Goal: Find specific page/section: Locate a particular part of the current website

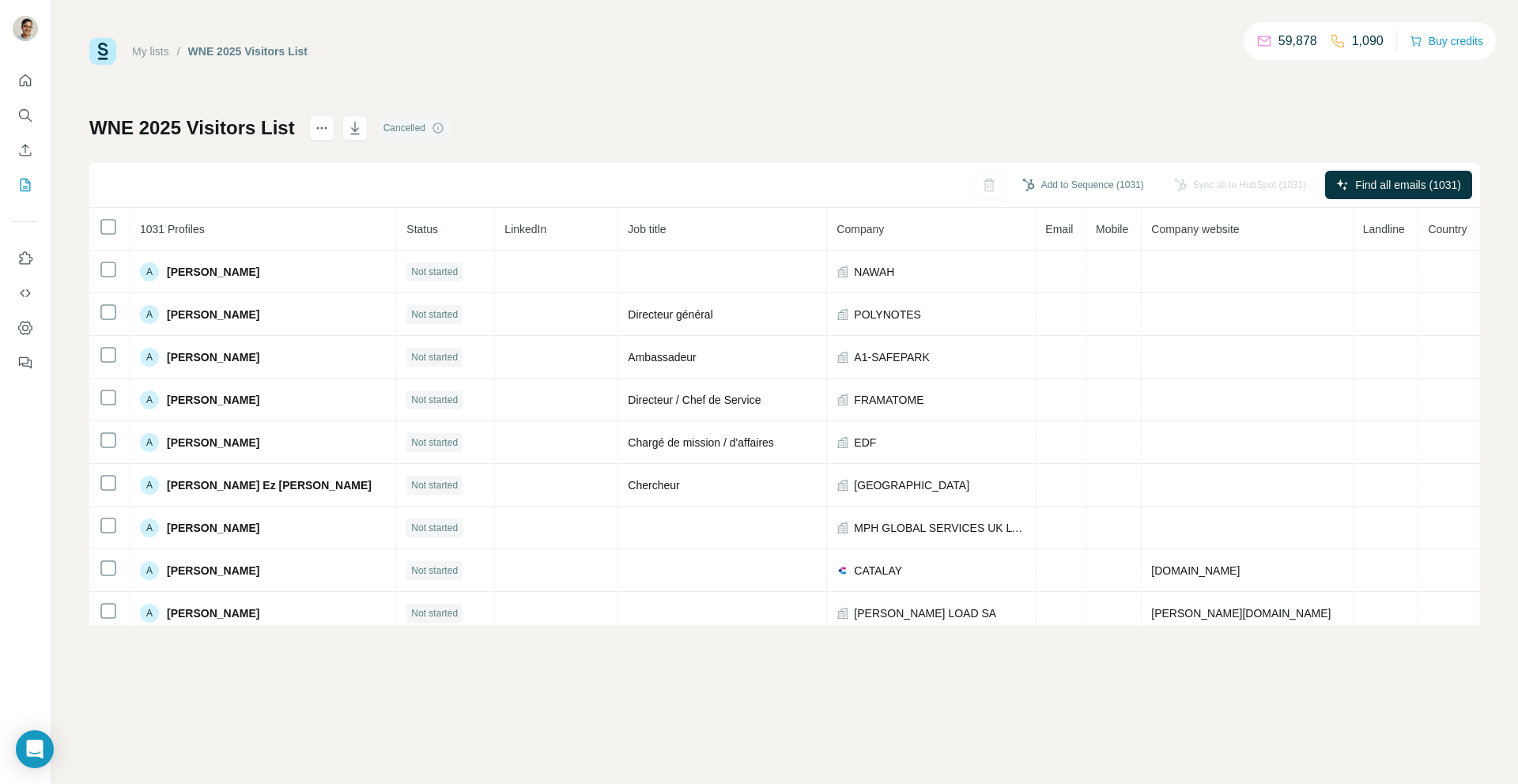
scroll to position [479, 0]
click at [160, 51] on link "My lists" at bounding box center [151, 52] width 37 height 13
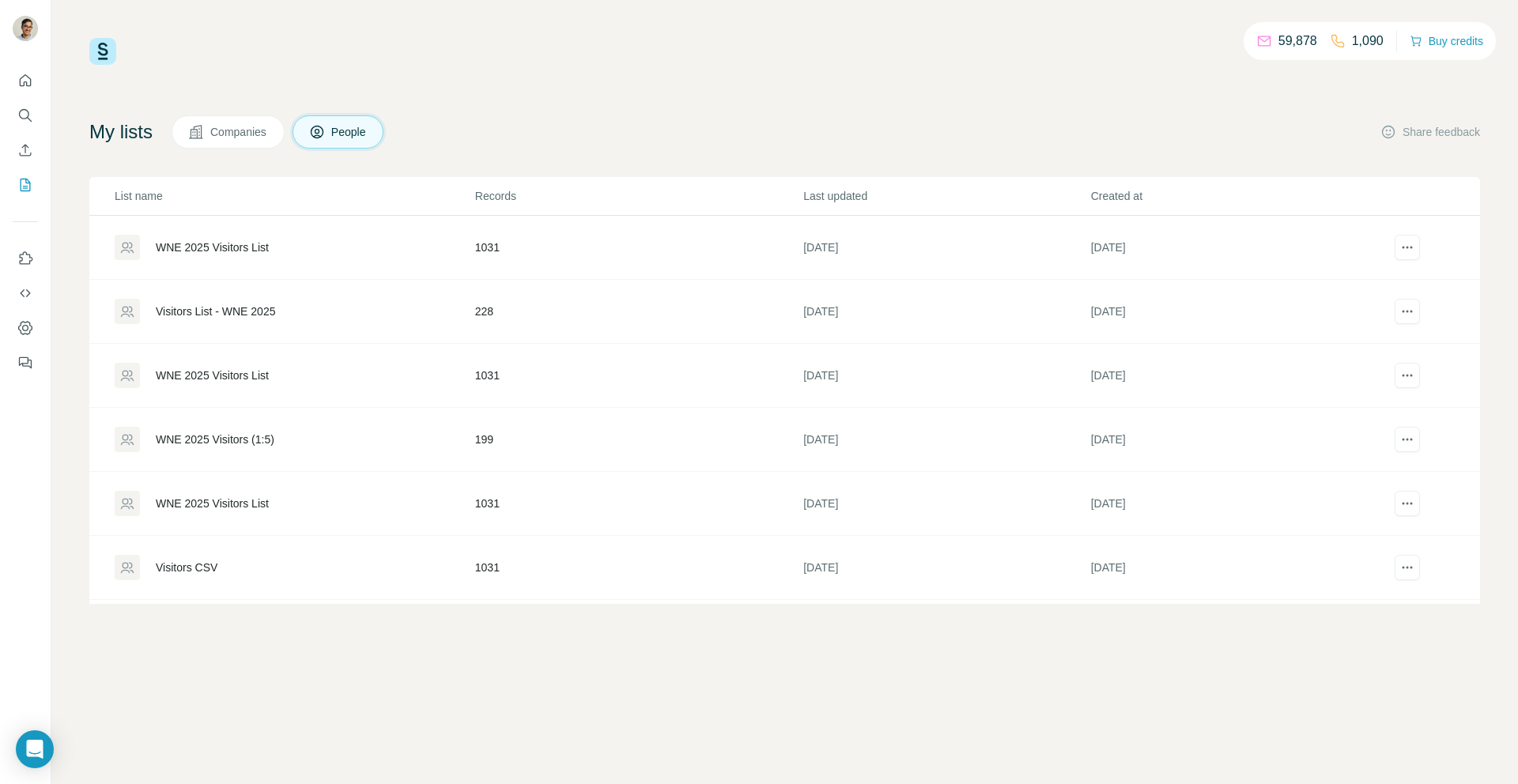
click at [254, 248] on div "WNE 2025 Visitors List" at bounding box center [212, 248] width 113 height 16
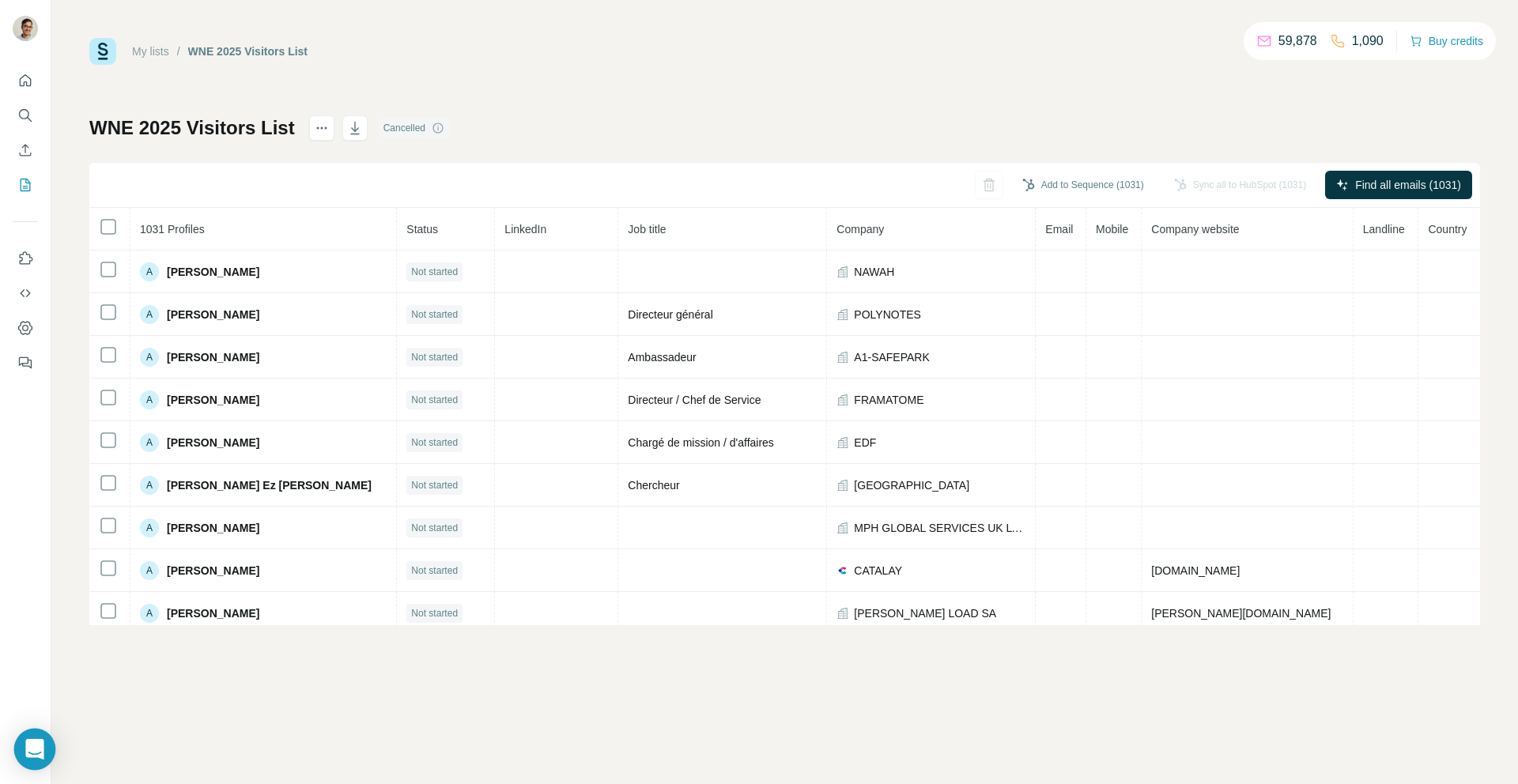
click at [40, 746] on icon "Open Intercom Messenger" at bounding box center [34, 748] width 18 height 20
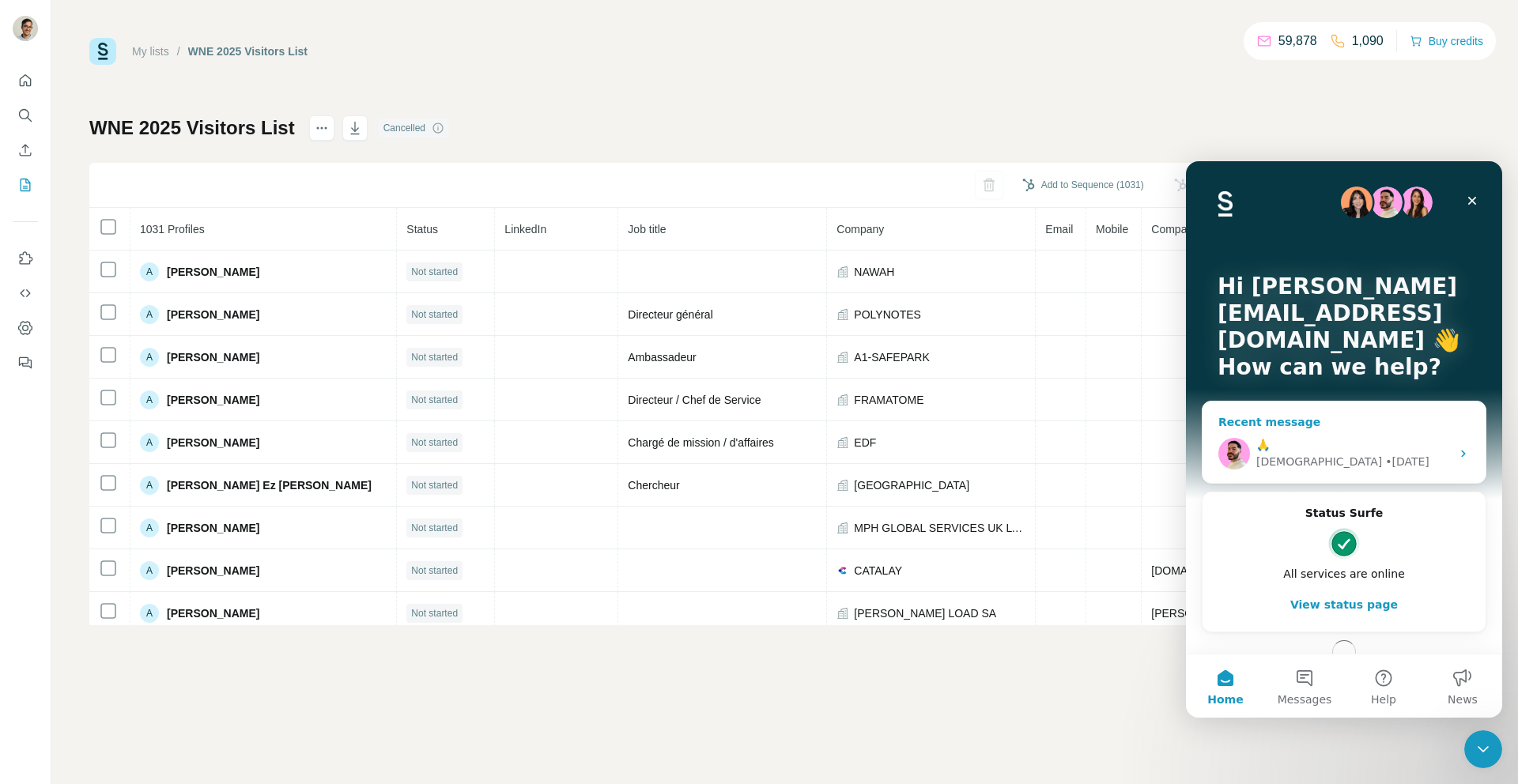
click at [1344, 449] on div "🙏" at bounding box center [1353, 445] width 194 height 17
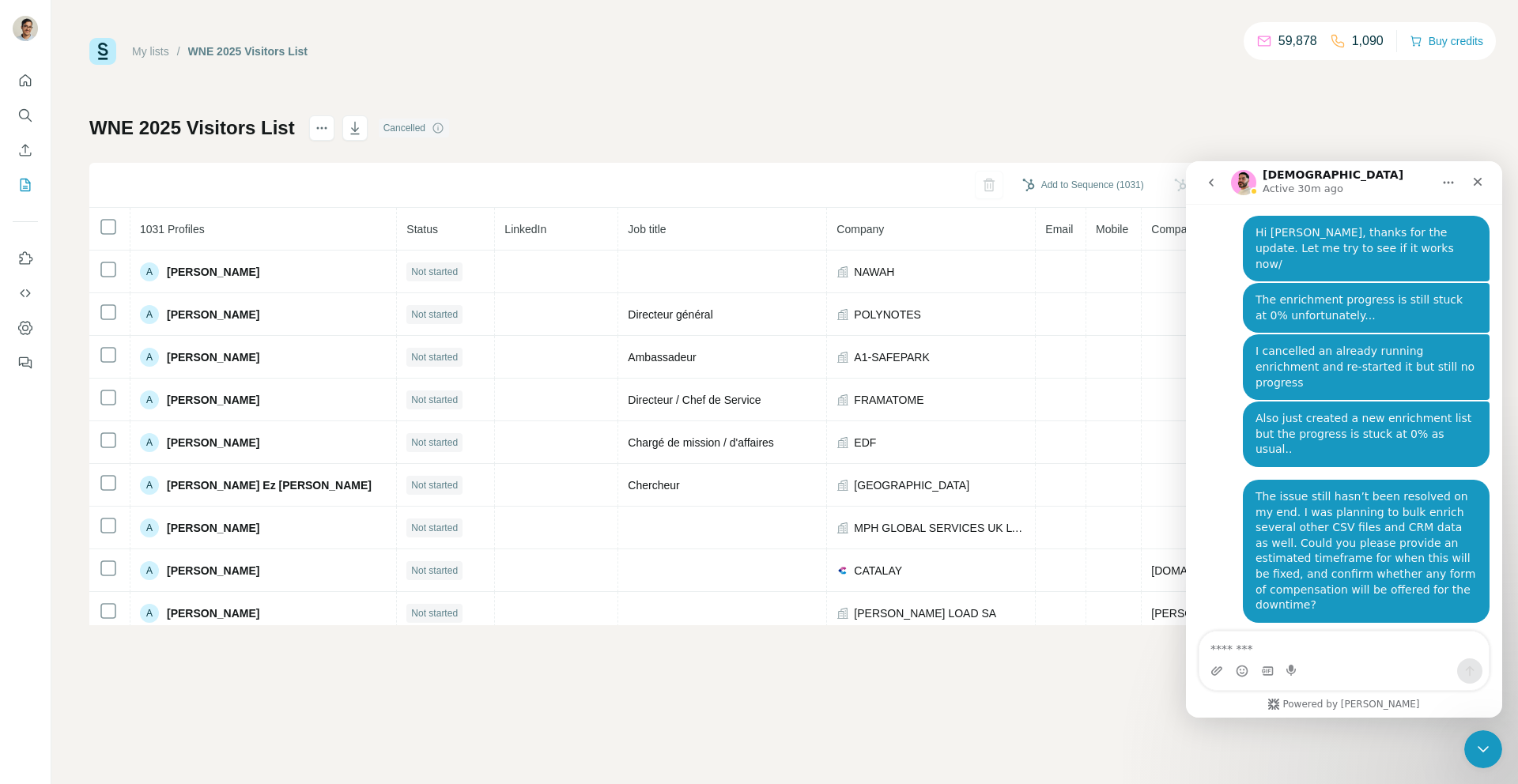
scroll to position [5249, 0]
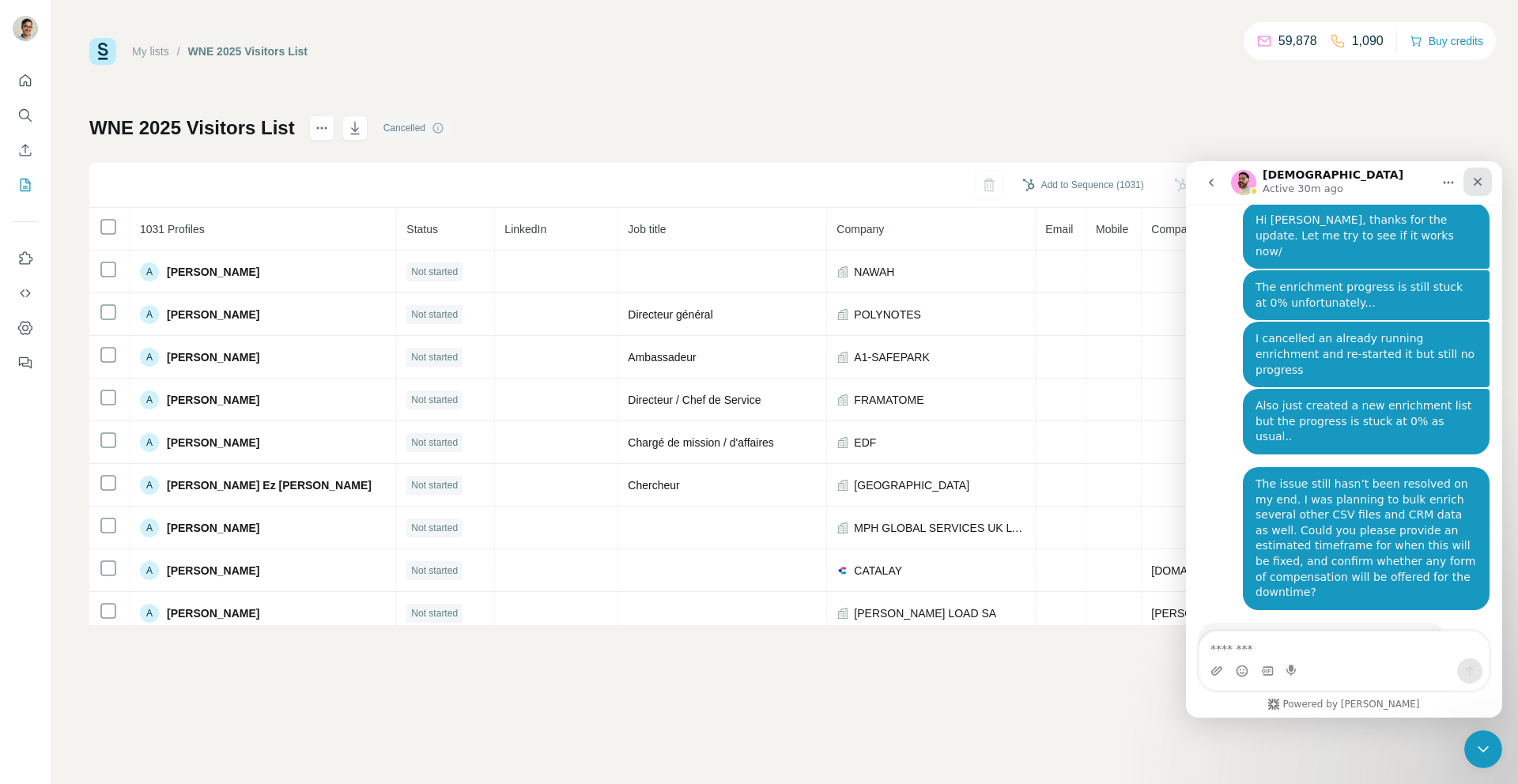
click at [1475, 189] on div "Close" at bounding box center [1477, 181] width 28 height 28
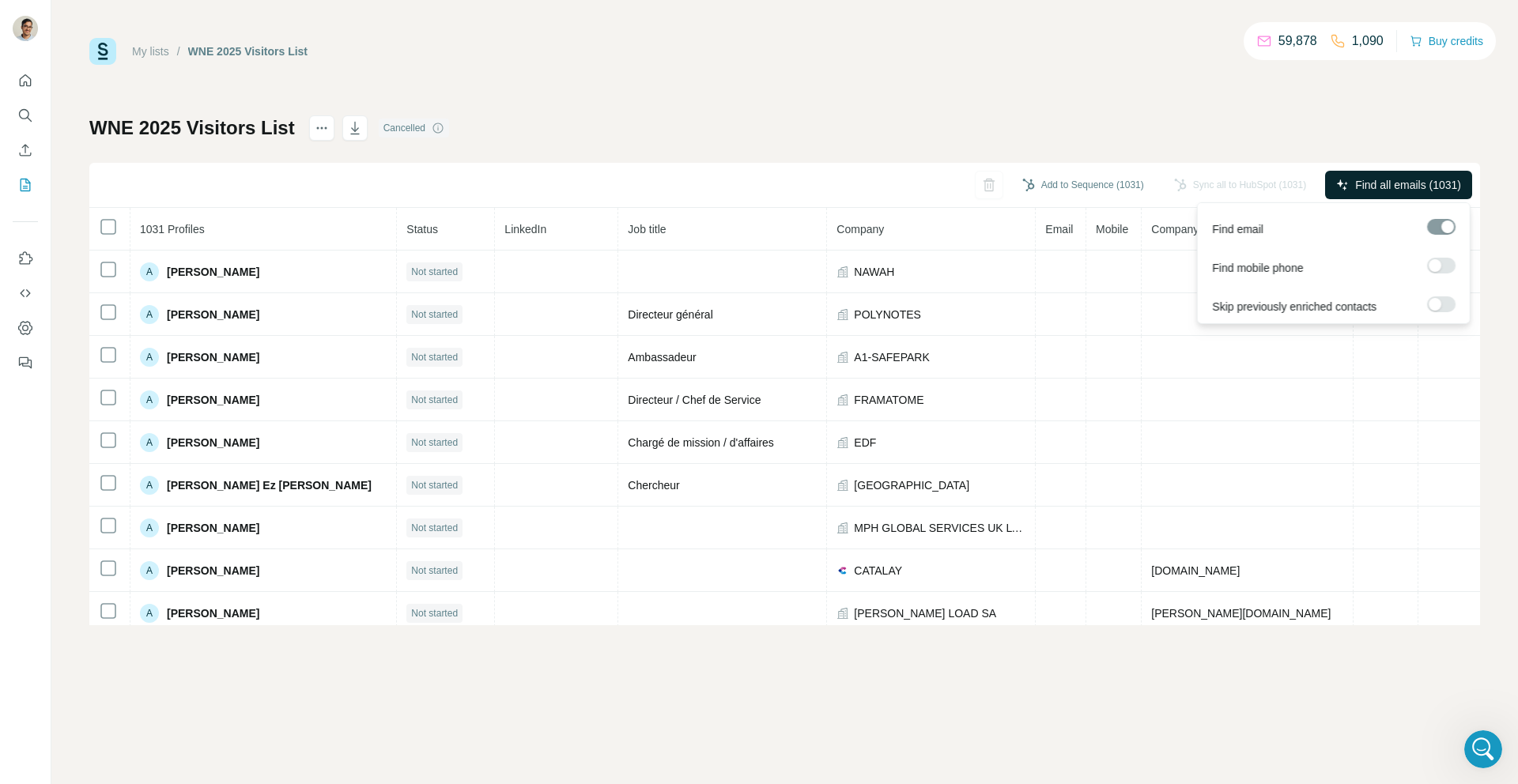
click at [1377, 189] on span "Find all emails (1031)" at bounding box center [1408, 185] width 106 height 16
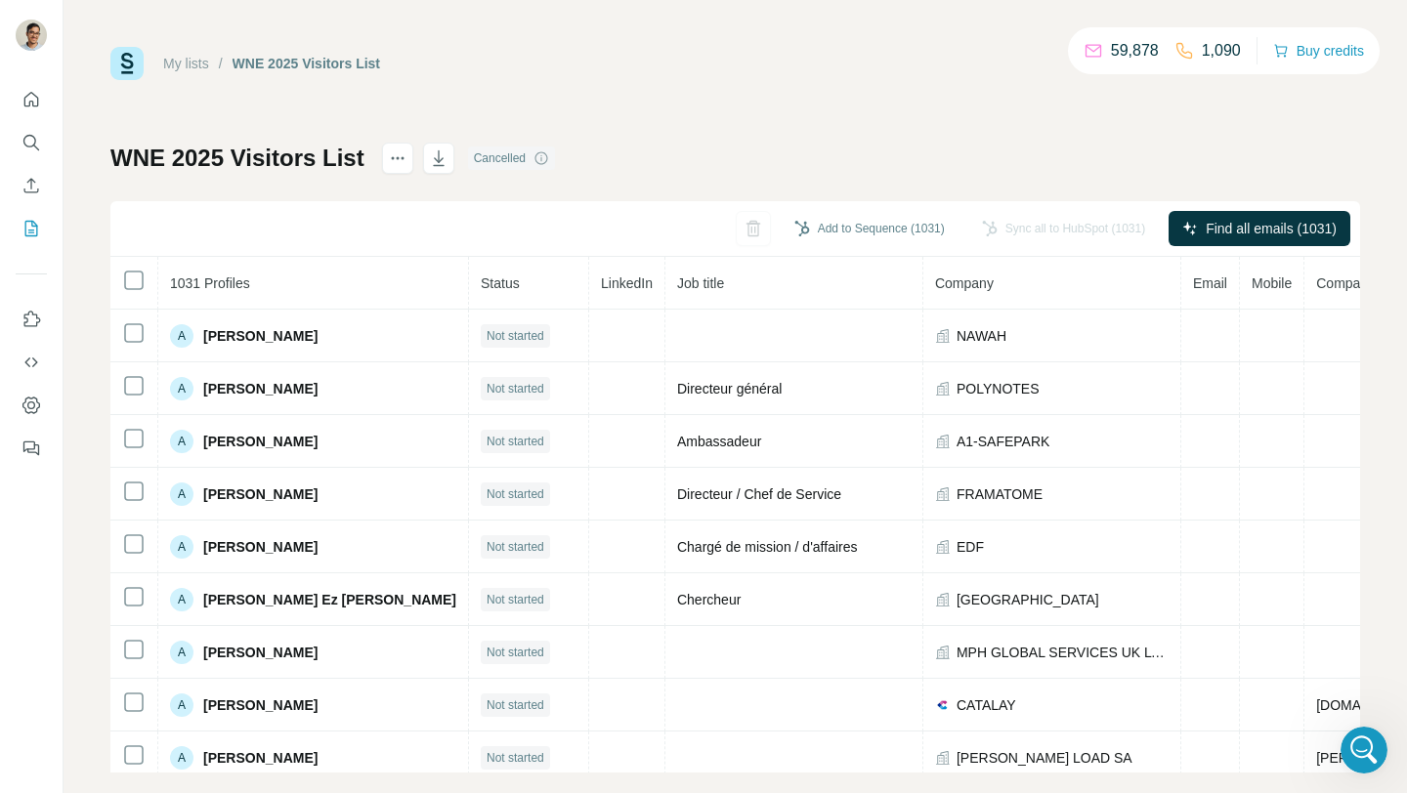
scroll to position [2702, 0]
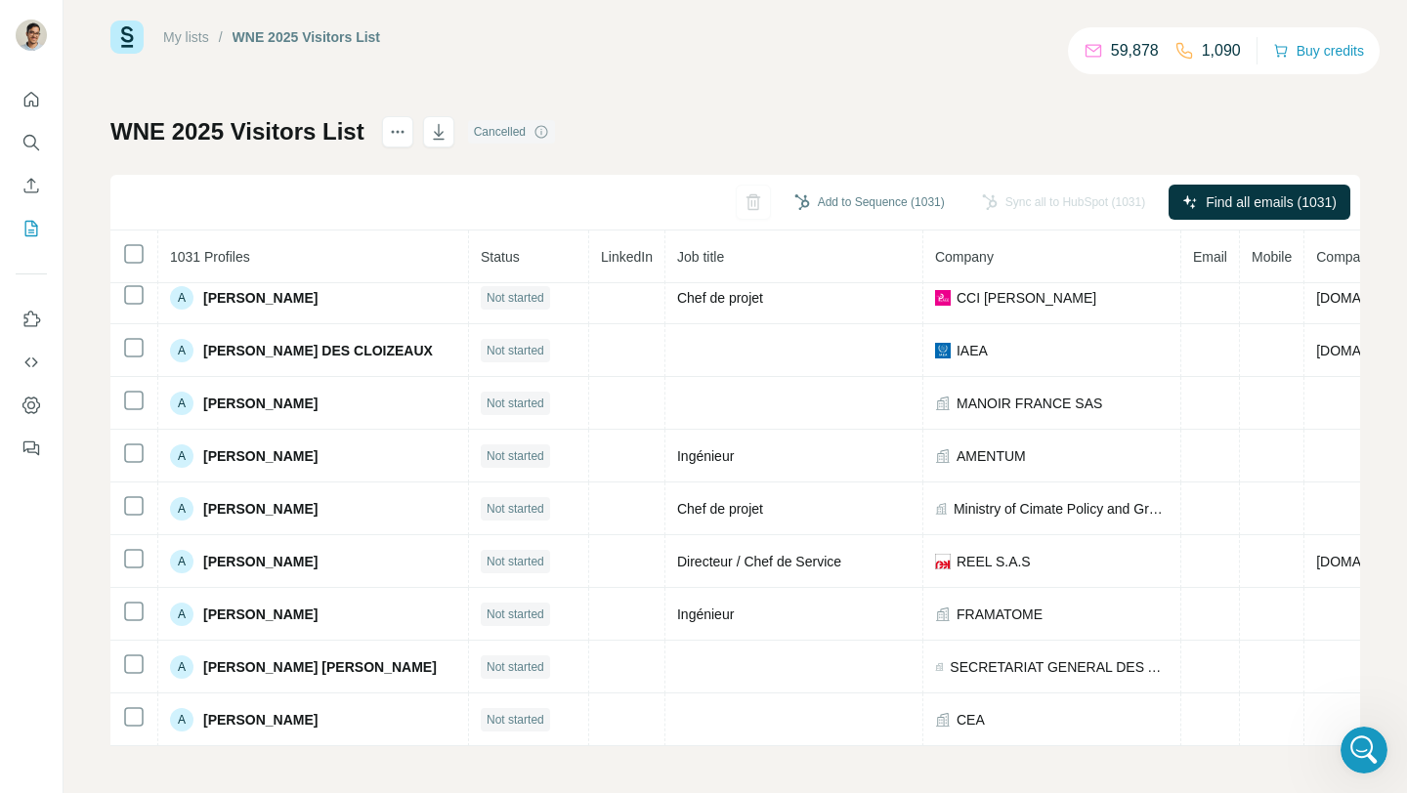
click at [192, 141] on h1 "WNE 2025 Visitors List" at bounding box center [237, 131] width 254 height 31
drag, startPoint x: 192, startPoint y: 141, endPoint x: 200, endPoint y: 102, distance: 39.9
click at [200, 102] on div "My lists / WNE 2025 Visitors List 59,878 1,090 Buy credits WNE 2025 Visitors Li…" at bounding box center [735, 384] width 1250 height 726
